Goal: Transaction & Acquisition: Download file/media

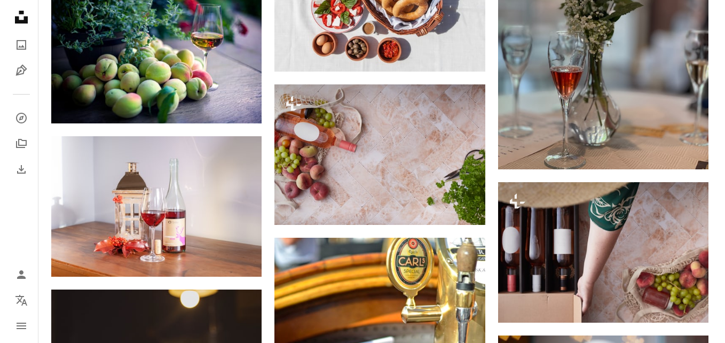
scroll to position [11493, 0]
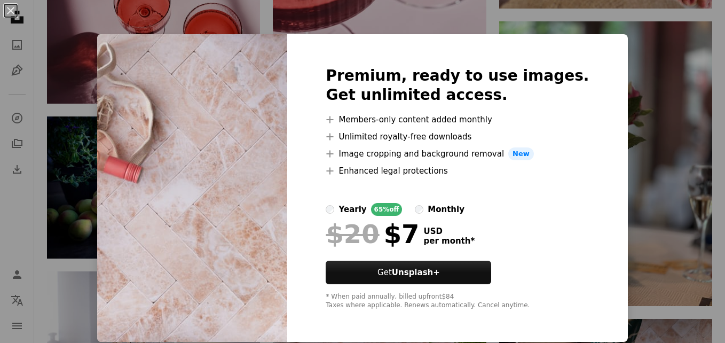
click at [533, 15] on div "An X shape Premium, ready to use images. Get unlimited access. A plus sign Memb…" at bounding box center [362, 171] width 725 height 343
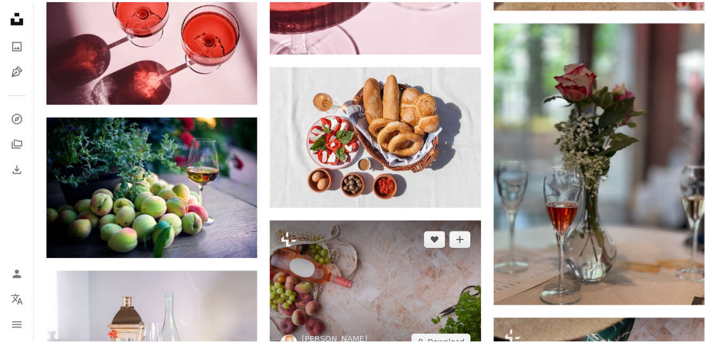
scroll to position [11439, 0]
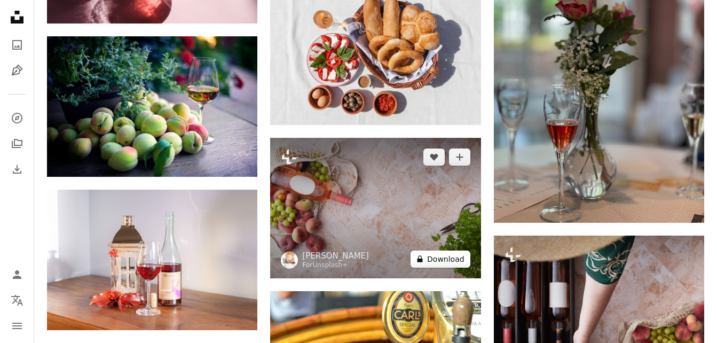
click at [432, 256] on button "A lock Download" at bounding box center [441, 258] width 60 height 17
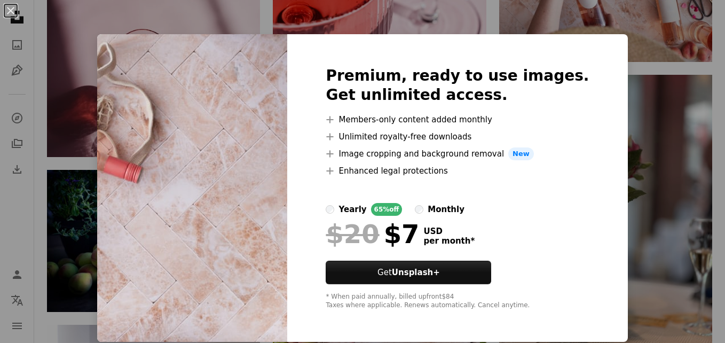
click at [657, 141] on div "An X shape Premium, ready to use images. Get unlimited access. A plus sign Memb…" at bounding box center [362, 171] width 725 height 343
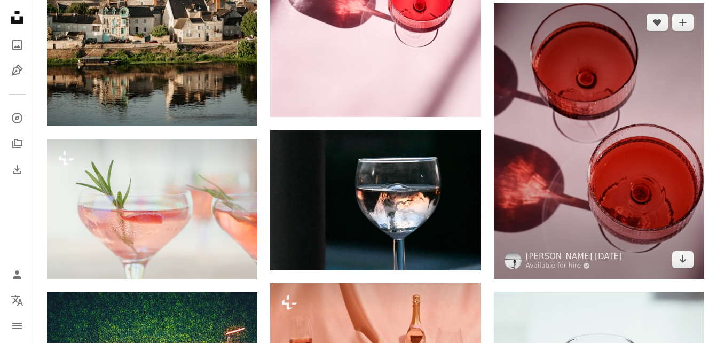
scroll to position [8396, 0]
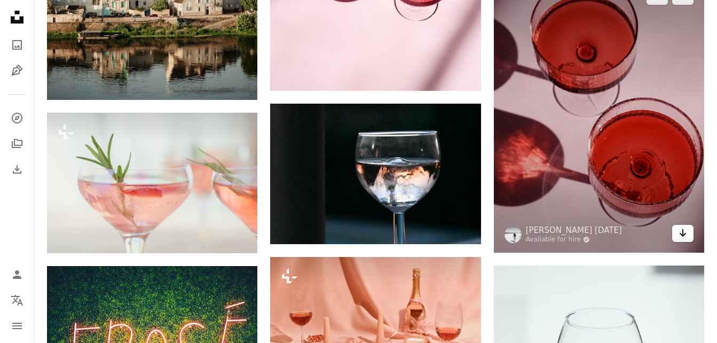
click at [684, 232] on icon "Arrow pointing down" at bounding box center [683, 232] width 9 height 13
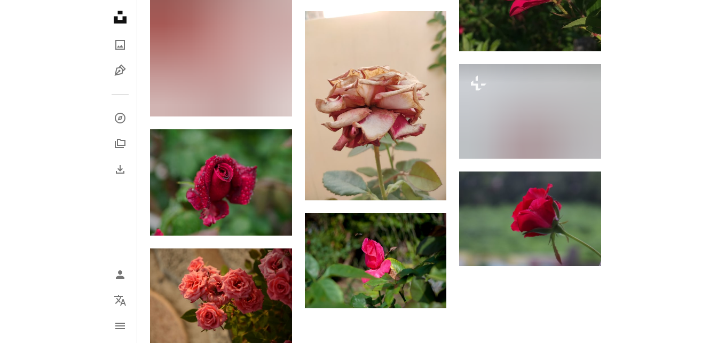
scroll to position [5261, 0]
